Goal: Task Accomplishment & Management: Manage account settings

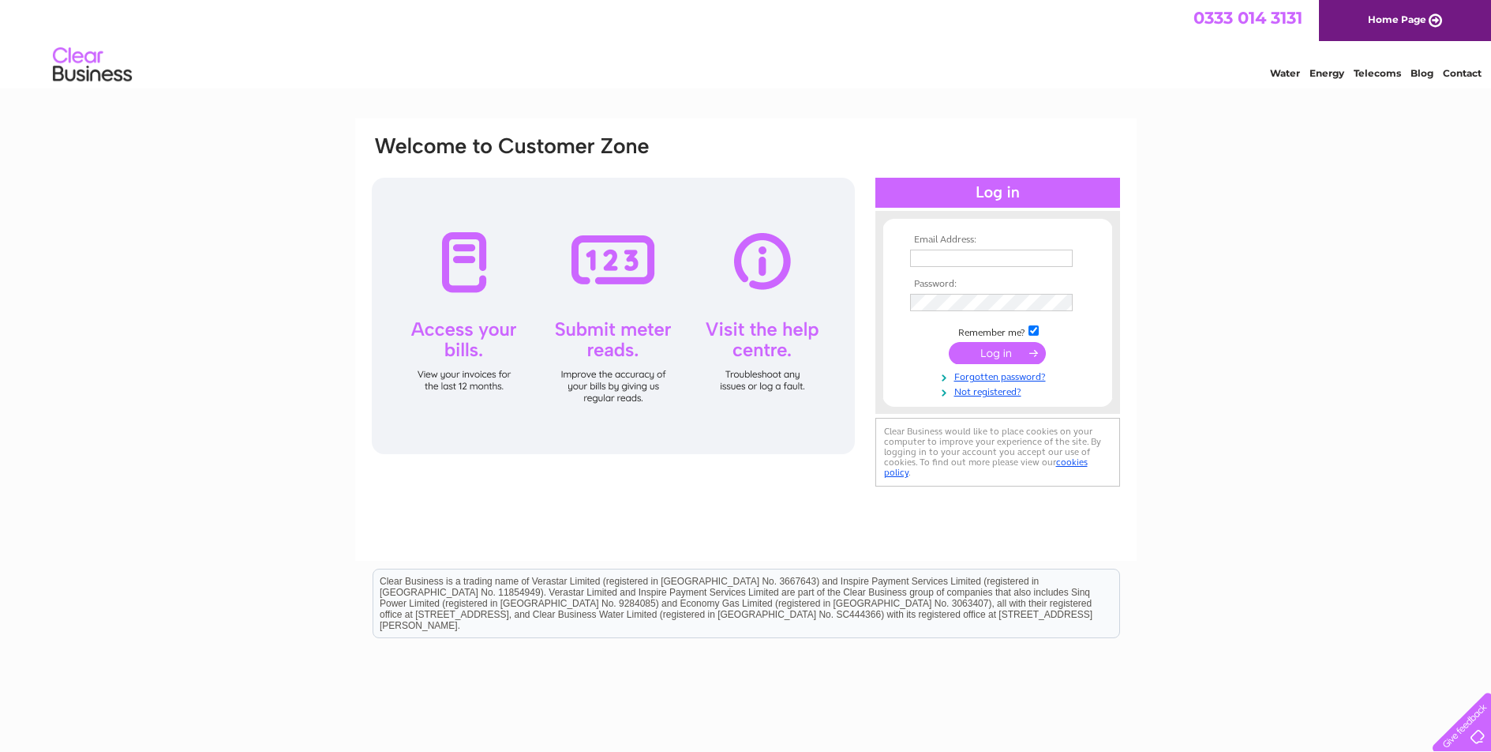
click at [950, 250] on input "text" at bounding box center [991, 257] width 163 height 17
type input "violet_hay@yahoo.co.uk"
click at [949, 343] on input "submit" at bounding box center [997, 354] width 97 height 22
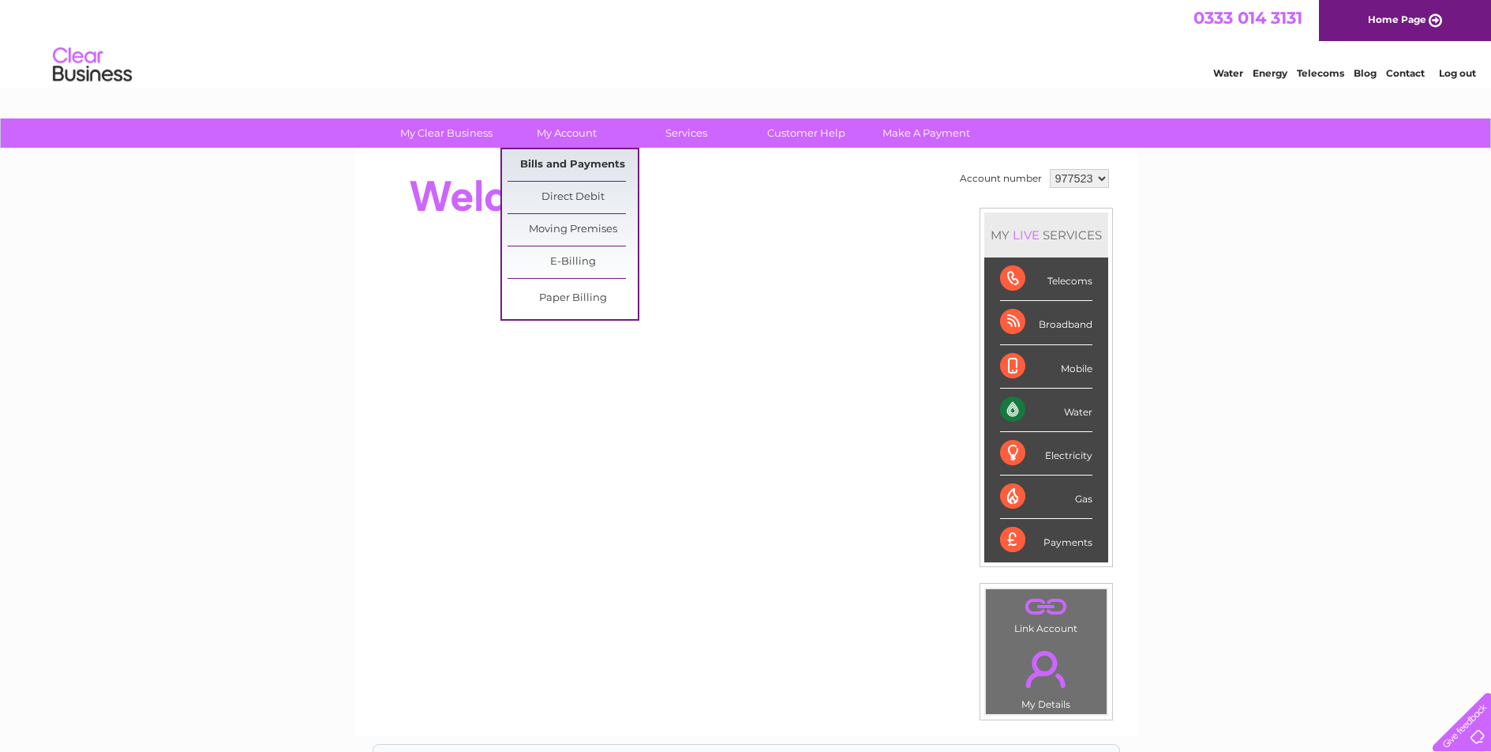
click at [564, 161] on link "Bills and Payments" at bounding box center [573, 165] width 130 height 32
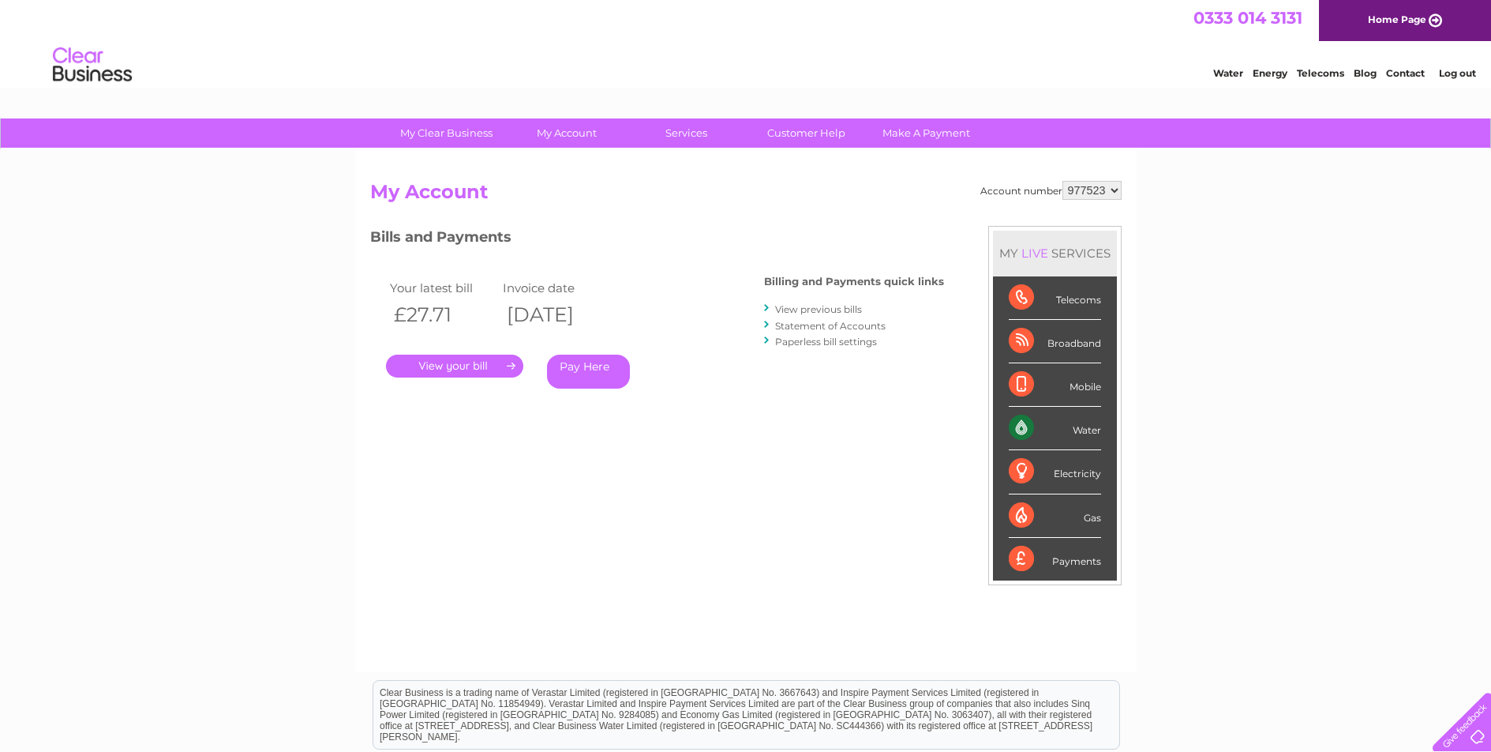
click at [482, 372] on link "." at bounding box center [454, 365] width 137 height 23
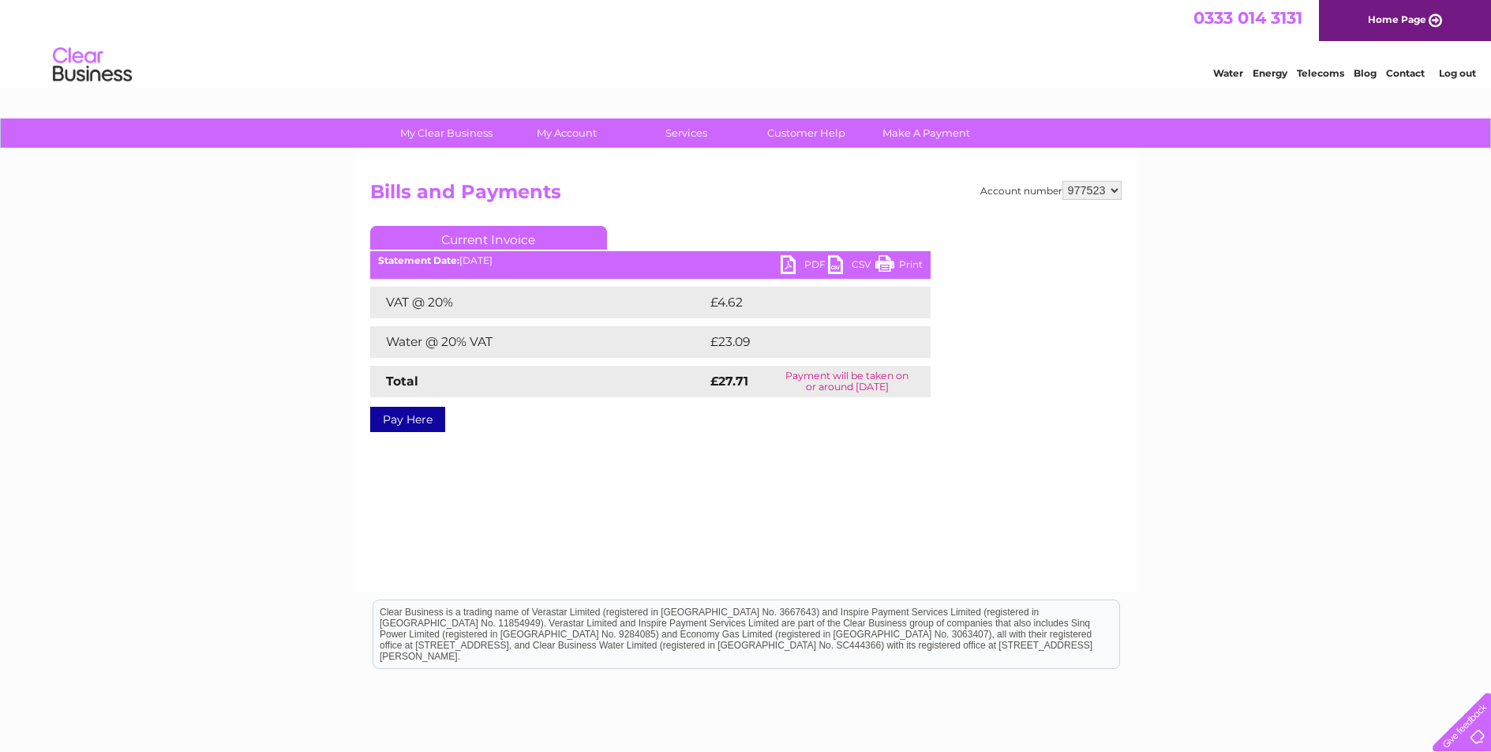
click at [799, 266] on link "PDF" at bounding box center [804, 266] width 47 height 23
click at [1452, 75] on link "Log out" at bounding box center [1457, 73] width 37 height 12
